Goal: Check status: Check status

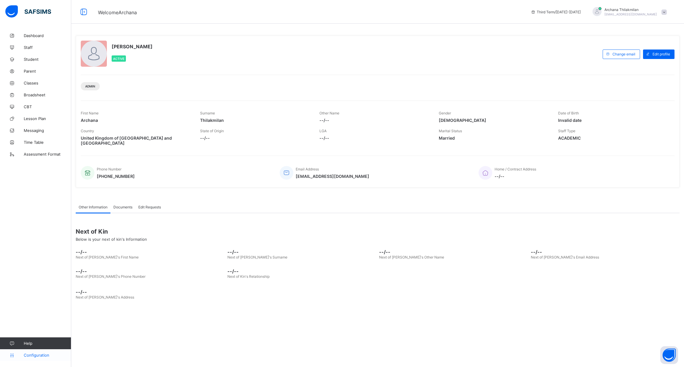
click at [31, 354] on span "Configuration" at bounding box center [47, 355] width 47 height 5
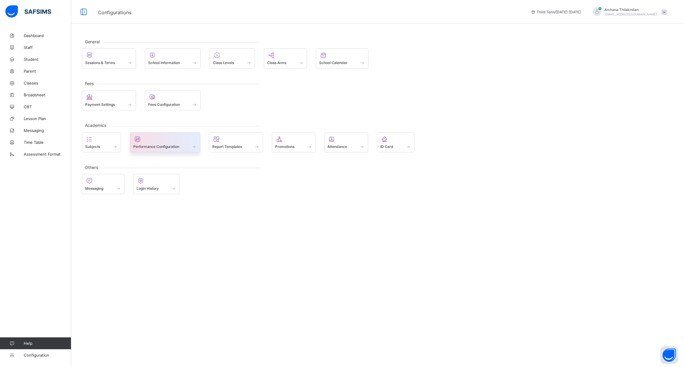
click at [163, 145] on span "Performance Configuration" at bounding box center [156, 147] width 46 height 4
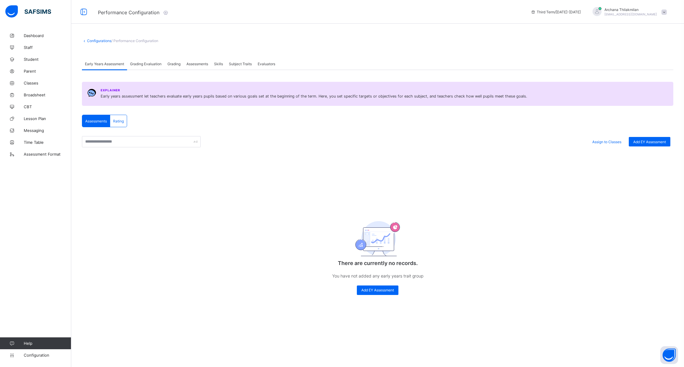
click at [201, 66] on div "Assessments" at bounding box center [197, 64] width 28 height 12
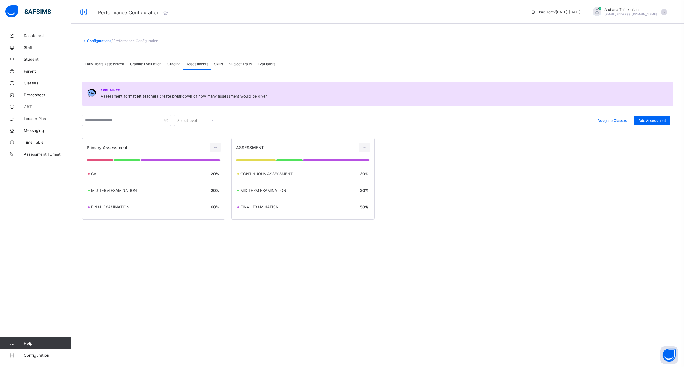
click at [176, 63] on span "Grading" at bounding box center [173, 64] width 13 height 4
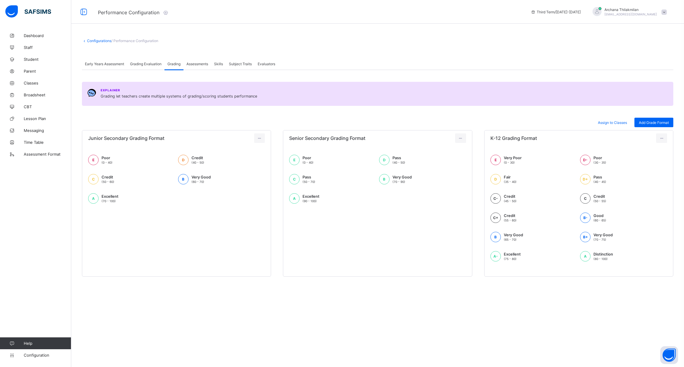
click at [157, 65] on span "Grading Evaluation" at bounding box center [145, 64] width 31 height 4
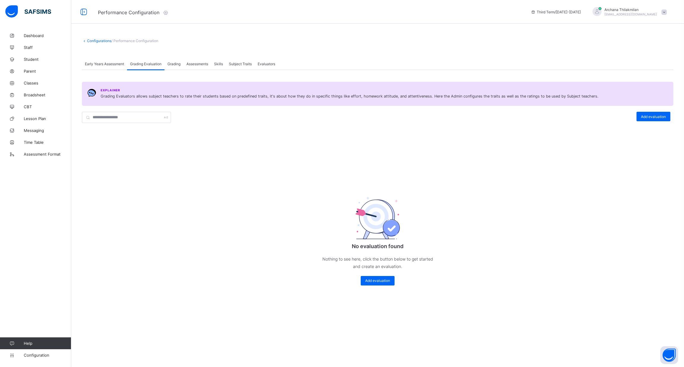
click at [123, 64] on span "Early Years Assessment" at bounding box center [104, 64] width 39 height 4
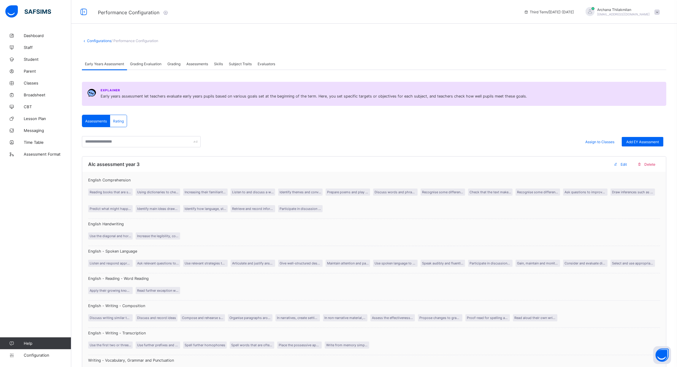
click at [179, 64] on span "Grading" at bounding box center [173, 64] width 13 height 4
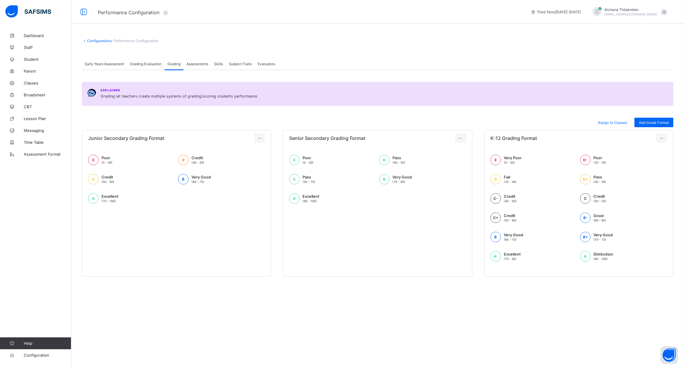
click at [147, 66] on div "Grading Evaluation" at bounding box center [145, 64] width 37 height 12
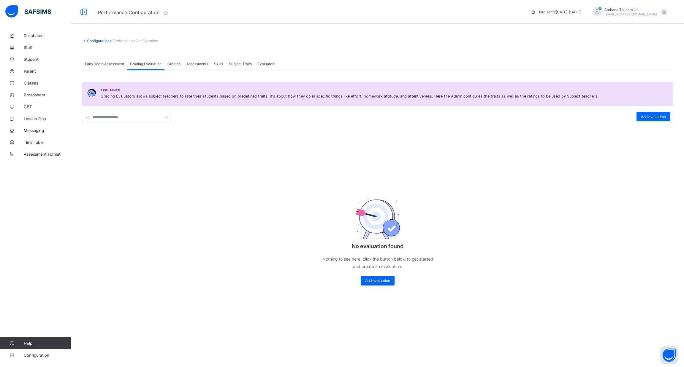
click at [206, 68] on div "Assessments" at bounding box center [197, 64] width 28 height 12
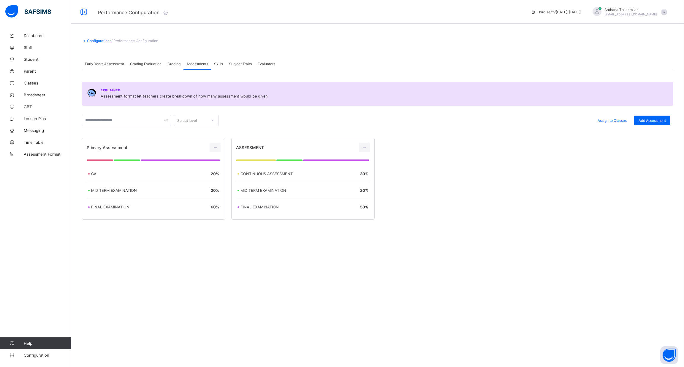
click at [123, 66] on span "Early Years Assessment" at bounding box center [104, 64] width 39 height 4
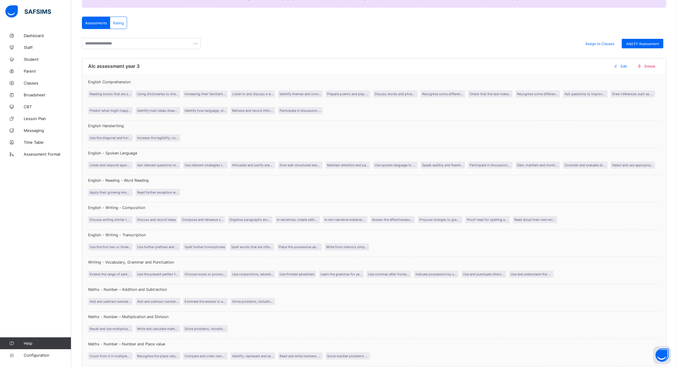
scroll to position [96, 0]
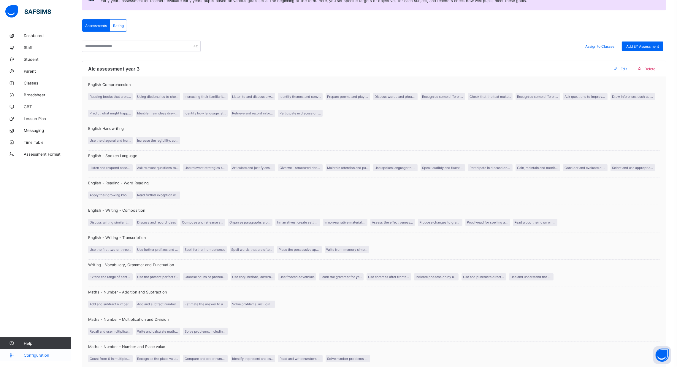
click at [34, 356] on span "Configuration" at bounding box center [47, 355] width 47 height 5
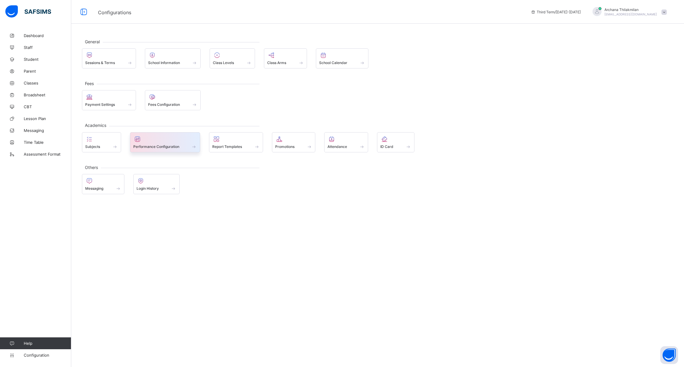
click at [166, 148] on span "Performance Configuration" at bounding box center [156, 147] width 46 height 4
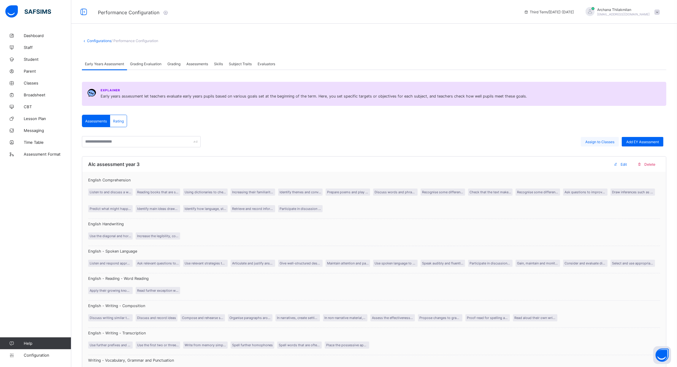
click at [612, 145] on div "Assign to Classes" at bounding box center [600, 141] width 38 height 9
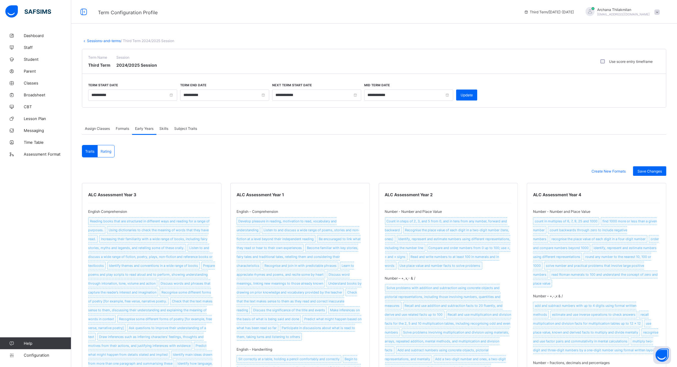
click at [103, 131] on div "Assign Classes" at bounding box center [97, 129] width 31 height 12
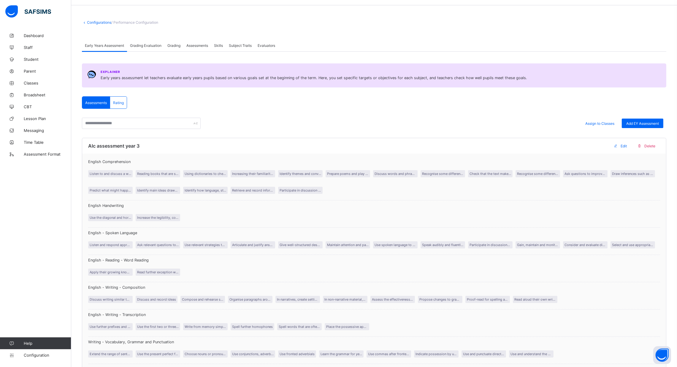
scroll to position [16, 0]
click at [119, 107] on div "Rating" at bounding box center [118, 105] width 17 height 12
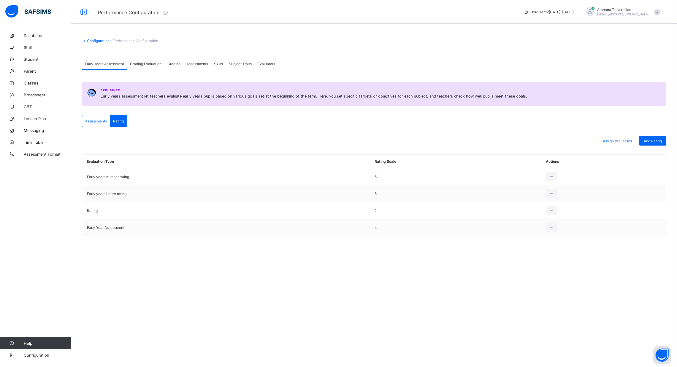
scroll to position [0, 0]
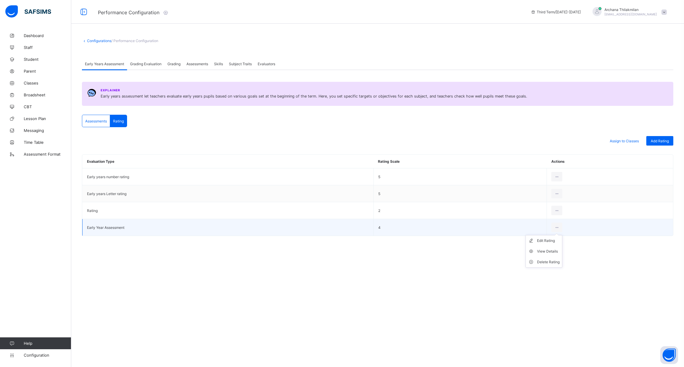
click at [561, 235] on ul "Edit Rating View Details Delete Rating" at bounding box center [543, 251] width 37 height 33
click at [552, 242] on div "Edit Rating" at bounding box center [548, 241] width 23 height 6
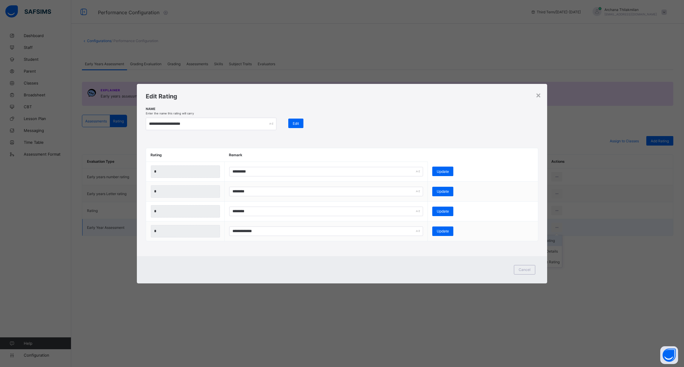
type input "**********"
click at [540, 96] on div "×" at bounding box center [538, 95] width 6 height 10
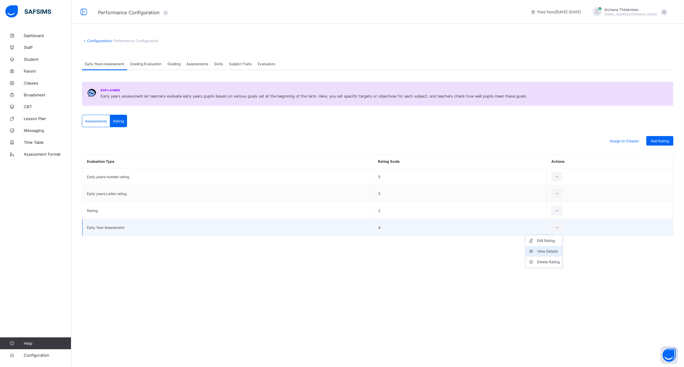
click at [550, 250] on div "View Details" at bounding box center [548, 252] width 23 height 6
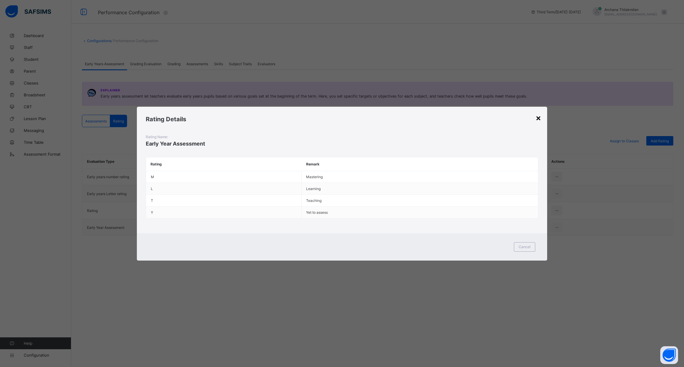
click at [540, 120] on div "×" at bounding box center [538, 118] width 6 height 10
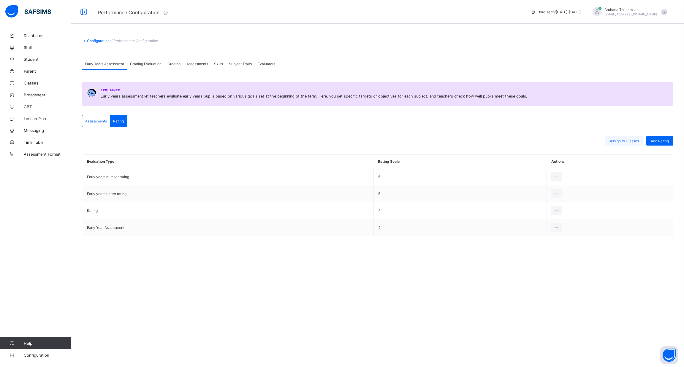
click at [630, 142] on span "Assign to Classes" at bounding box center [624, 141] width 29 height 4
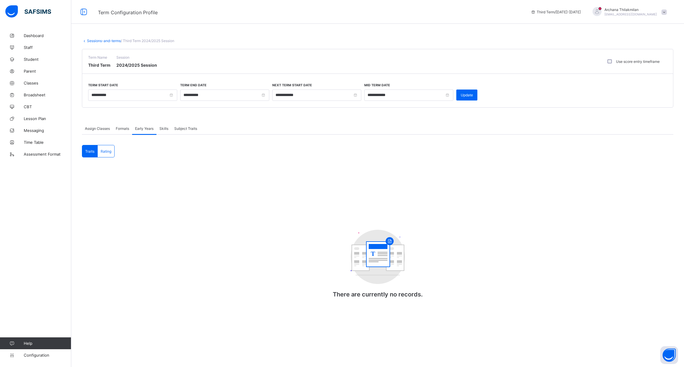
click at [93, 128] on span "Assign Classes" at bounding box center [97, 128] width 25 height 4
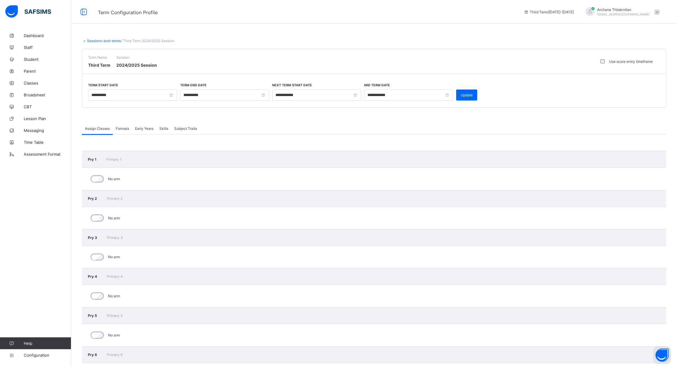
click at [123, 128] on span "Formats" at bounding box center [122, 128] width 13 height 4
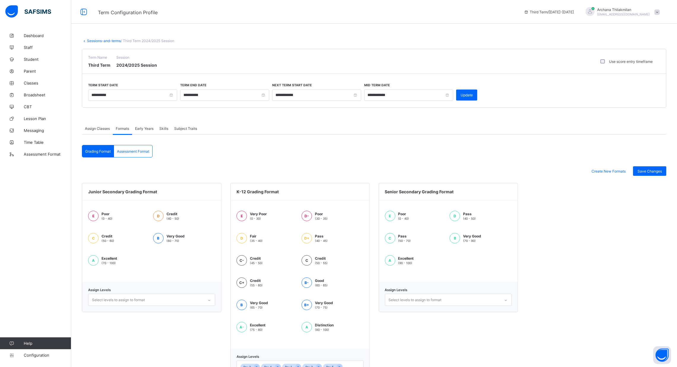
click at [107, 124] on div "Assign Classes" at bounding box center [97, 129] width 31 height 12
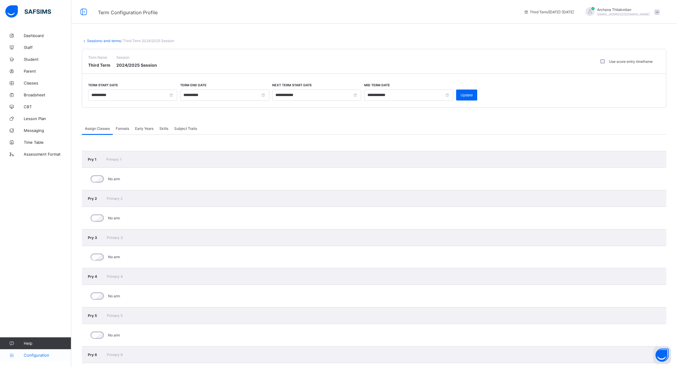
click at [37, 352] on link "Configuration" at bounding box center [35, 356] width 71 height 12
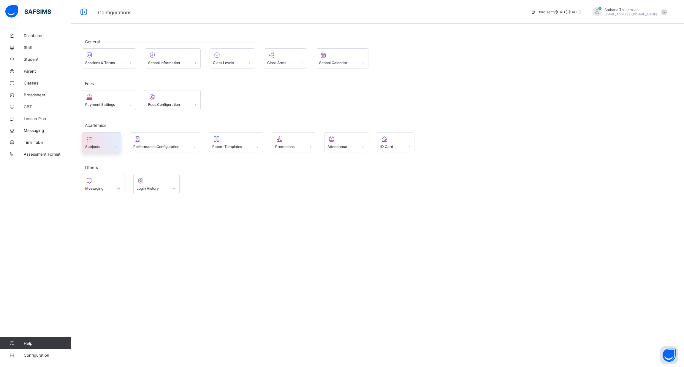
click at [111, 143] on span at bounding box center [101, 143] width 33 height 1
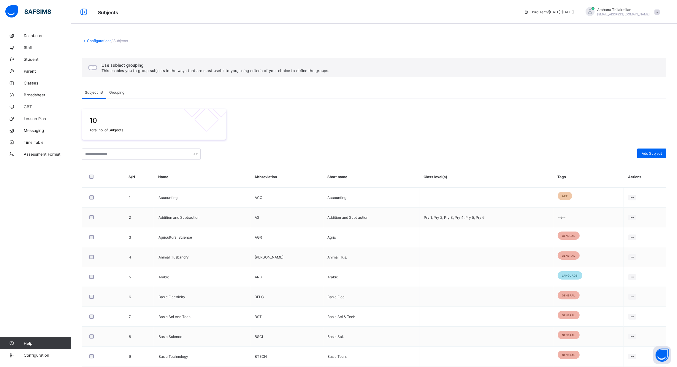
click at [115, 94] on div "Grouping" at bounding box center [116, 92] width 21 height 12
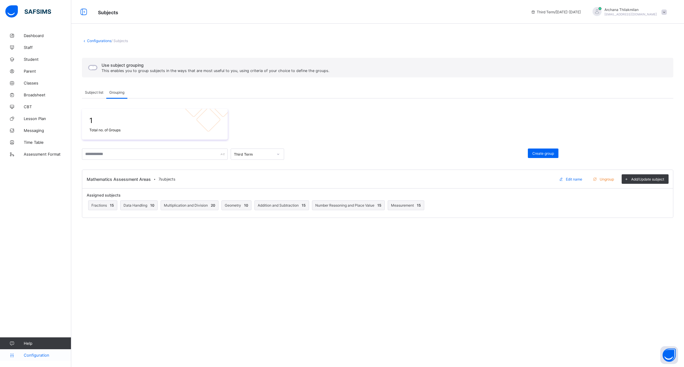
click at [30, 358] on span "Configuration" at bounding box center [47, 355] width 47 height 5
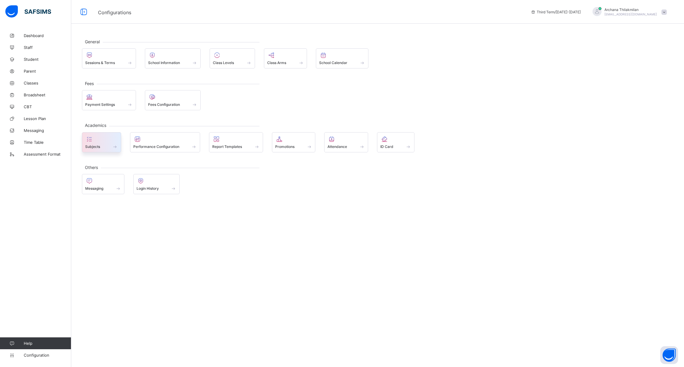
click at [101, 145] on div "Subjects" at bounding box center [101, 146] width 33 height 5
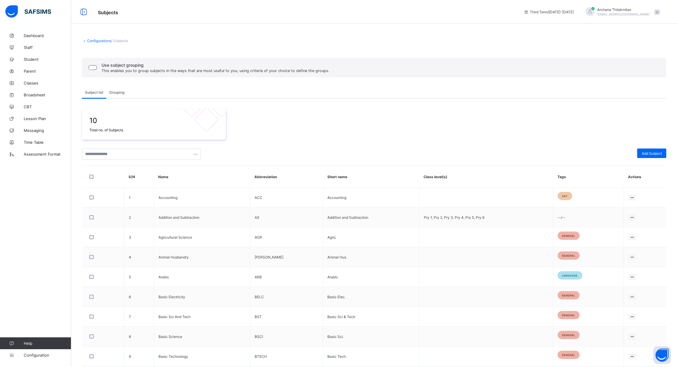
click at [123, 41] on span "/ Subjects" at bounding box center [119, 41] width 17 height 4
click at [32, 81] on span "Classes" at bounding box center [47, 83] width 47 height 5
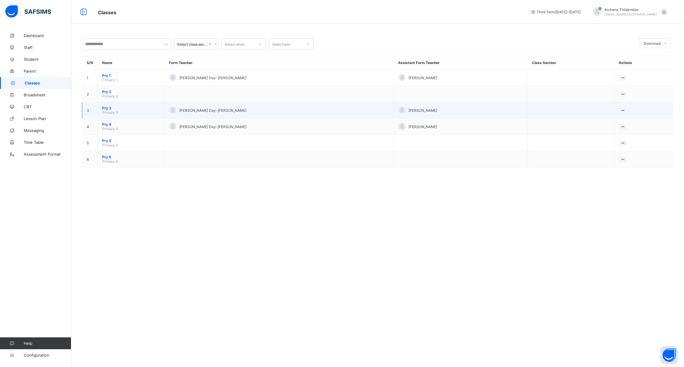
click at [121, 109] on span "Pry 3" at bounding box center [131, 108] width 58 height 4
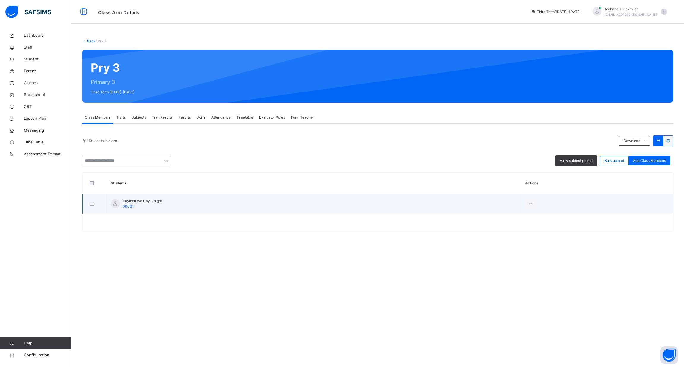
click at [96, 205] on div at bounding box center [94, 204] width 12 height 4
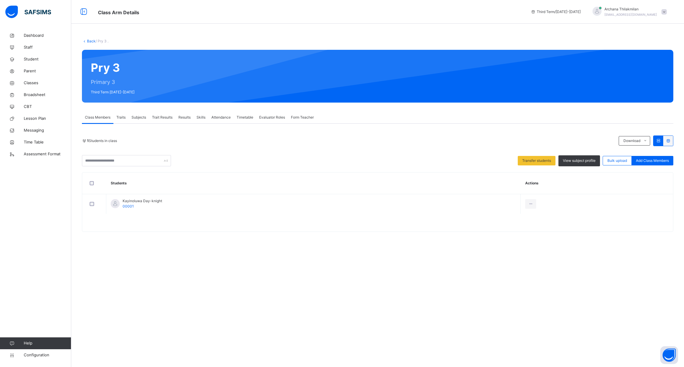
click at [125, 118] on span "Traits" at bounding box center [120, 117] width 9 height 5
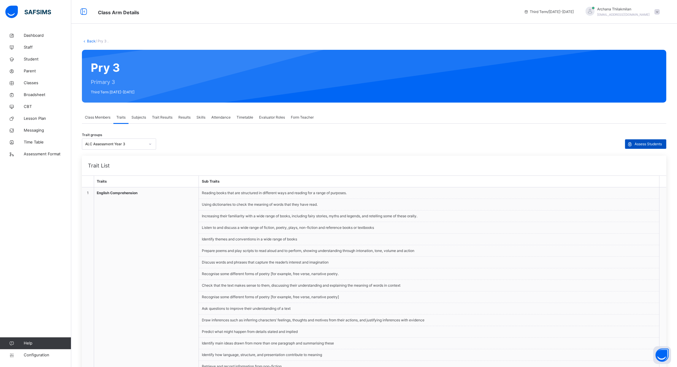
click at [649, 146] on span "Assess Students" at bounding box center [647, 144] width 27 height 5
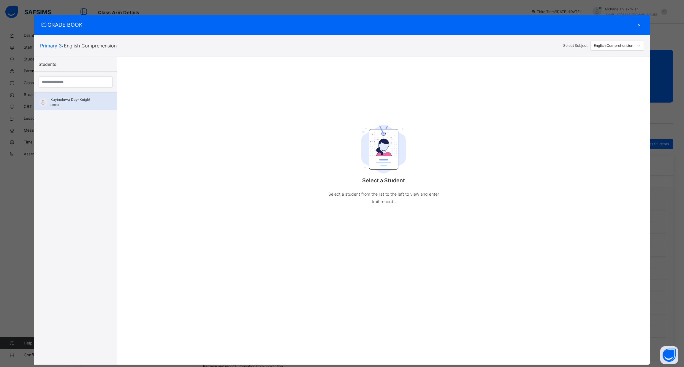
click at [80, 107] on div "Kayinoluwa Day-Knight 00001" at bounding box center [76, 102] width 53 height 11
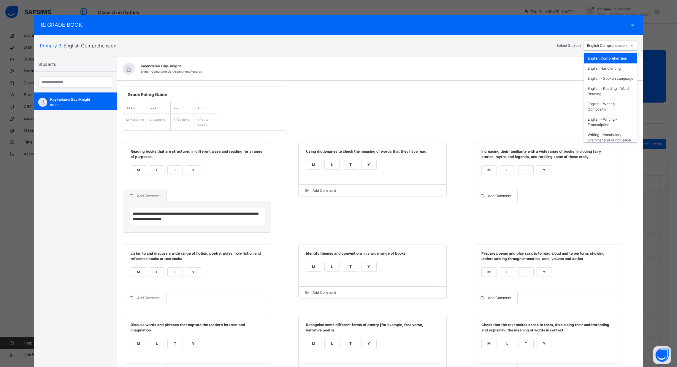
click at [604, 46] on div "English Comprehension" at bounding box center [607, 45] width 40 height 5
click at [606, 91] on div "Maths - Number – Number and Place value" at bounding box center [610, 83] width 53 height 15
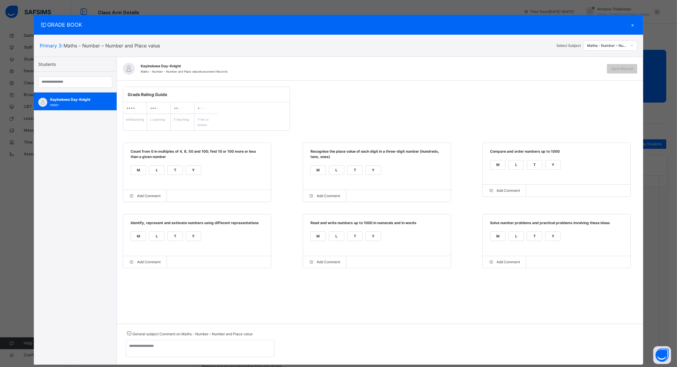
click at [156, 174] on div "L" at bounding box center [156, 170] width 15 height 9
click at [337, 169] on div "L" at bounding box center [336, 170] width 15 height 9
click at [635, 23] on div "×" at bounding box center [632, 25] width 9 height 8
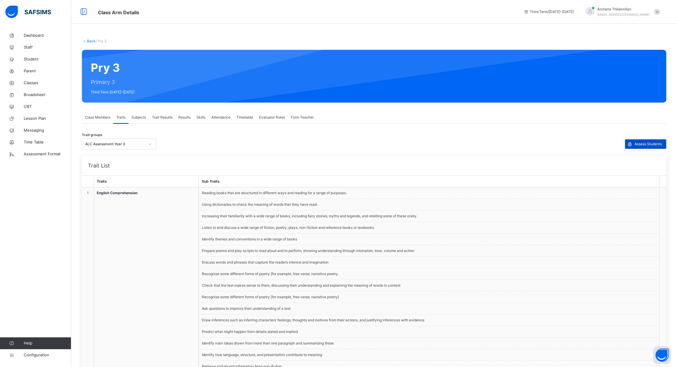
click at [651, 144] on span "Assess Students" at bounding box center [647, 144] width 27 height 5
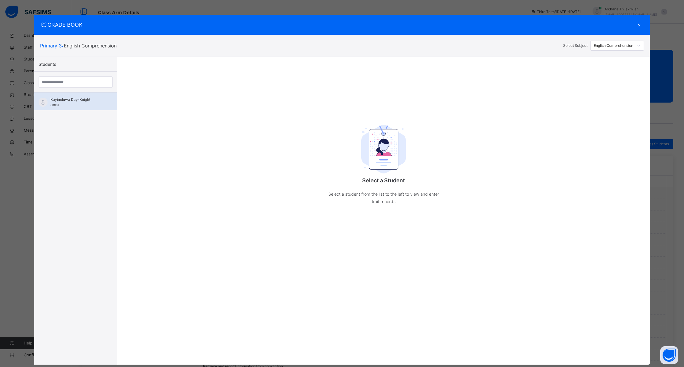
click at [76, 99] on span "Kayinoluwa Day-Knight" at bounding box center [76, 99] width 53 height 5
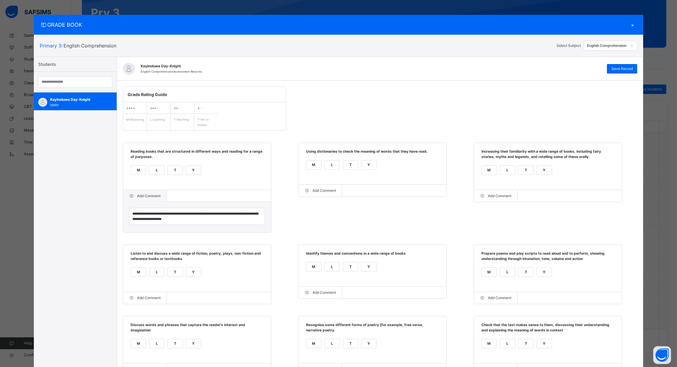
scroll to position [53, 0]
click at [634, 23] on div "×" at bounding box center [632, 25] width 9 height 8
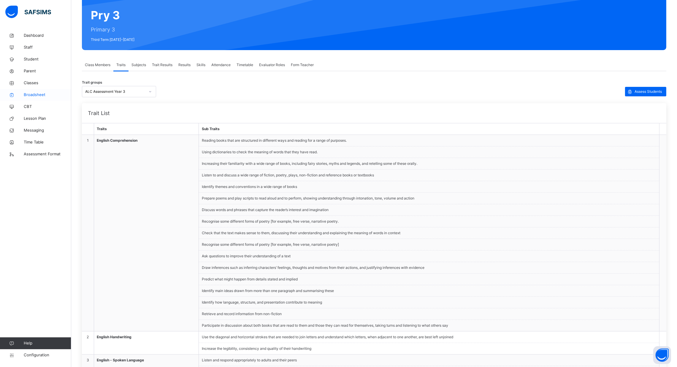
click at [41, 89] on link "Broadsheet" at bounding box center [35, 95] width 71 height 12
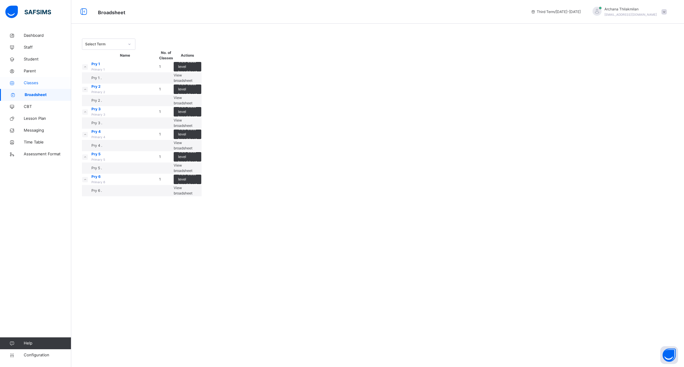
click at [38, 83] on span "Classes" at bounding box center [47, 83] width 47 height 6
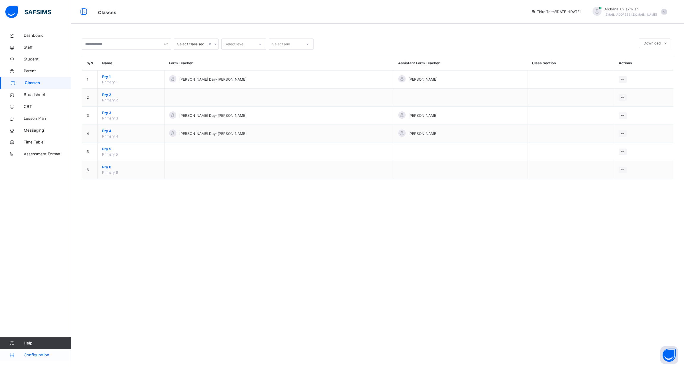
click at [26, 356] on span "Configuration" at bounding box center [47, 356] width 47 height 6
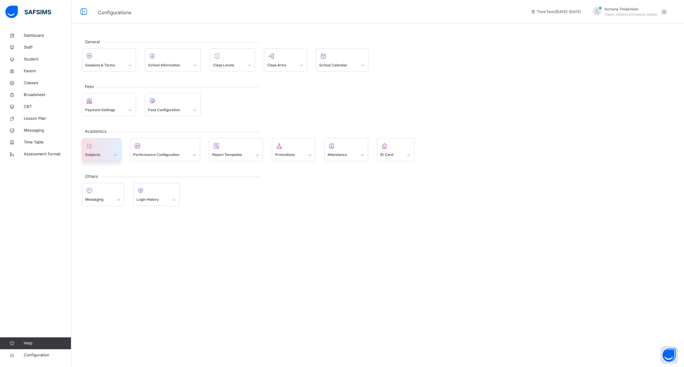
click at [108, 138] on div "Subjects" at bounding box center [101, 149] width 39 height 23
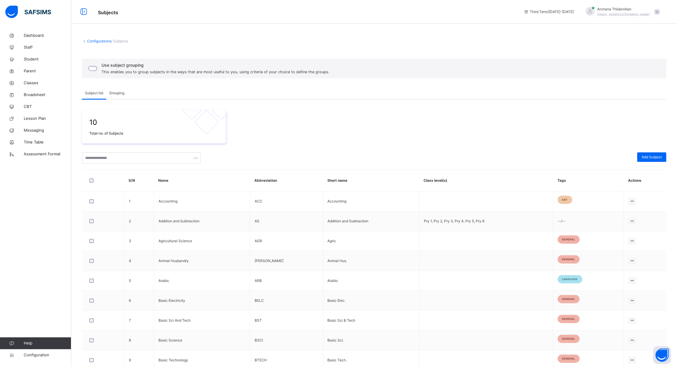
click at [118, 93] on span "Grouping" at bounding box center [116, 93] width 15 height 5
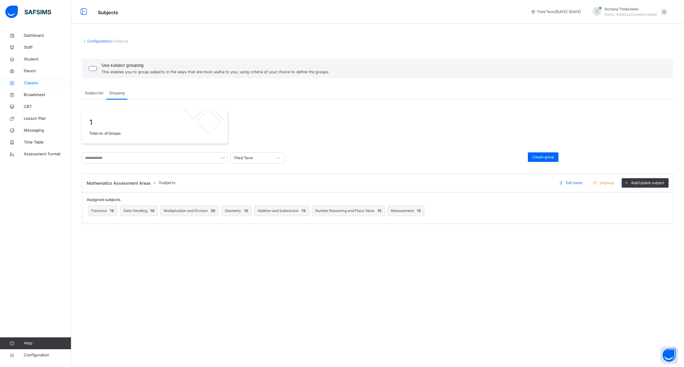
click at [35, 84] on span "Classes" at bounding box center [47, 83] width 47 height 6
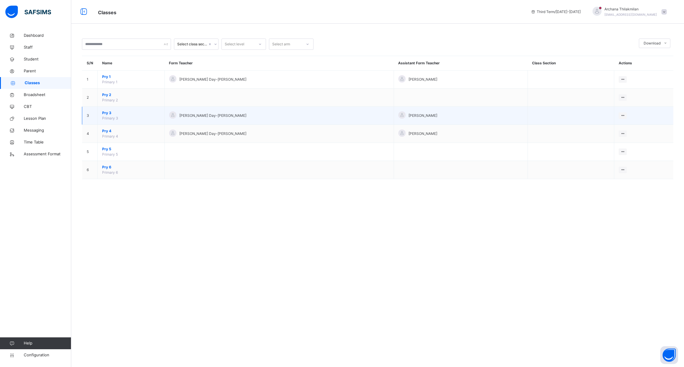
click at [115, 116] on span "Primary 3" at bounding box center [110, 118] width 16 height 4
click at [120, 115] on span "Pry 3" at bounding box center [131, 112] width 58 height 5
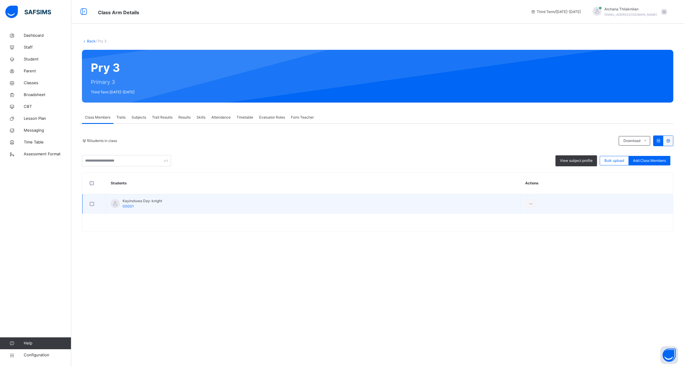
click at [136, 200] on span "Kayinoluwa Day-knight" at bounding box center [142, 201] width 39 height 5
click at [416, 201] on td "Kayinoluwa Day-knight 00001" at bounding box center [313, 204] width 414 height 20
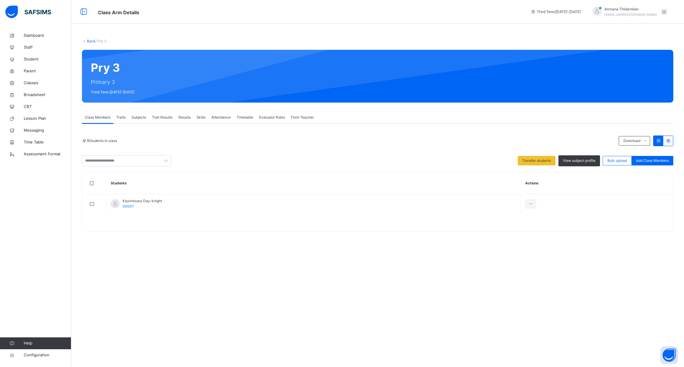
click at [187, 112] on div "Results" at bounding box center [184, 118] width 18 height 12
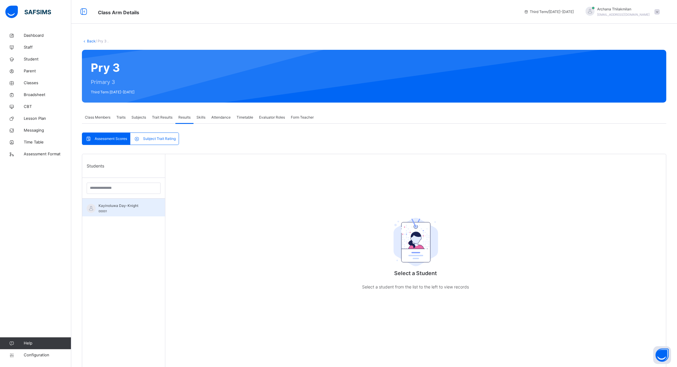
click at [134, 214] on div "Kayinoluwa Day-Knight 00001" at bounding box center [125, 208] width 53 height 11
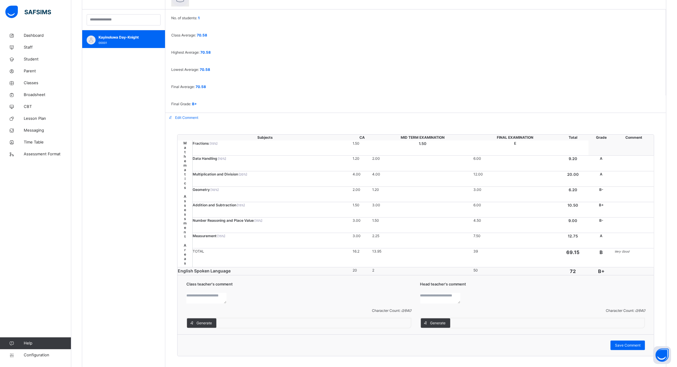
scroll to position [195, 0]
